Goal: Find specific page/section: Find specific page/section

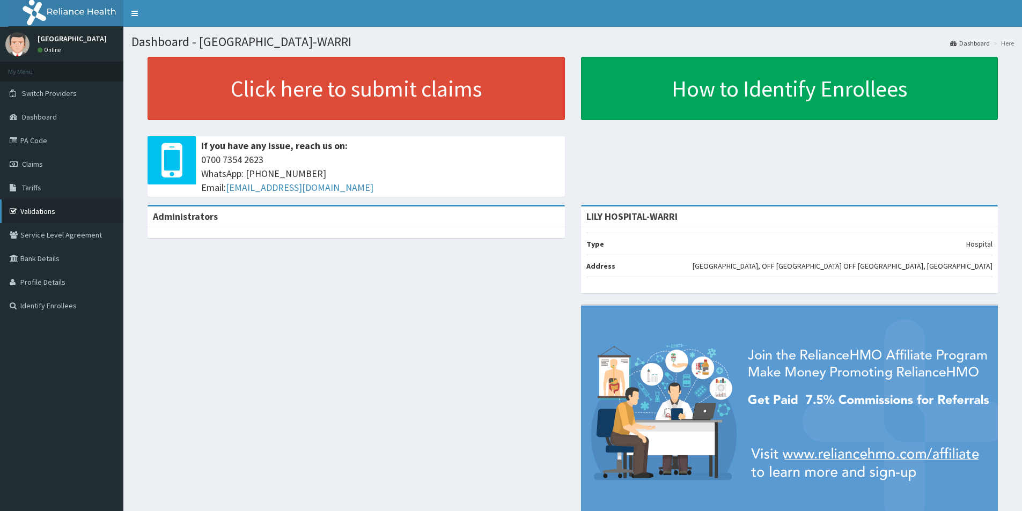
click at [123, 200] on link "Validations" at bounding box center [61, 212] width 123 height 24
